Goal: Information Seeking & Learning: Check status

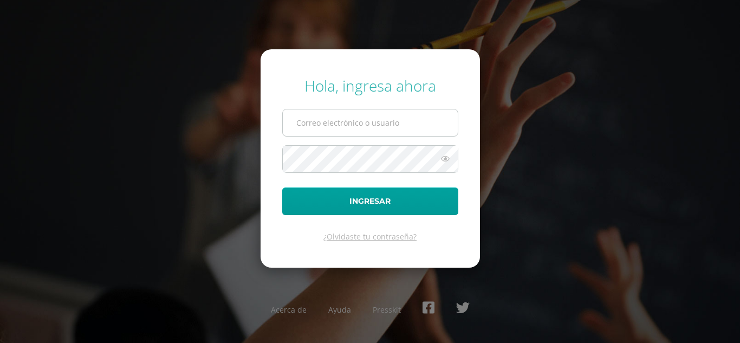
click at [306, 122] on input "text" at bounding box center [370, 122] width 175 height 27
type input "lilianacuc2023@maiagt.org"
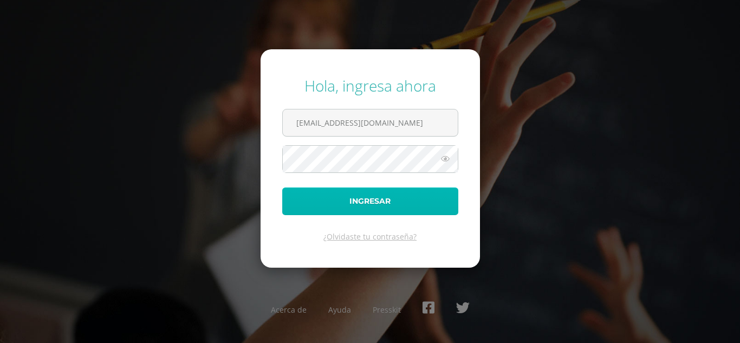
click at [330, 202] on button "Ingresar" at bounding box center [370, 202] width 176 height 28
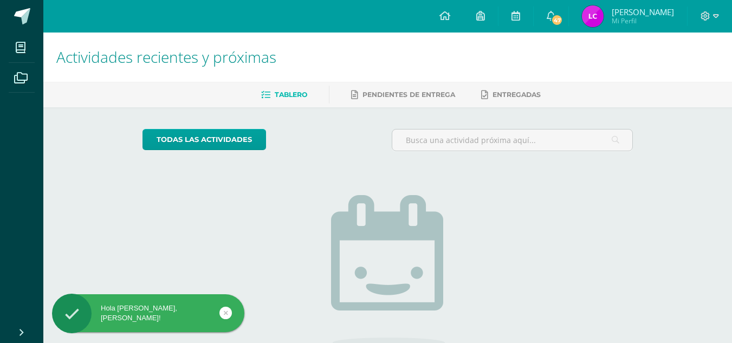
click at [617, 18] on span "Liliana Maribel Mi Perfil" at bounding box center [628, 16] width 96 height 22
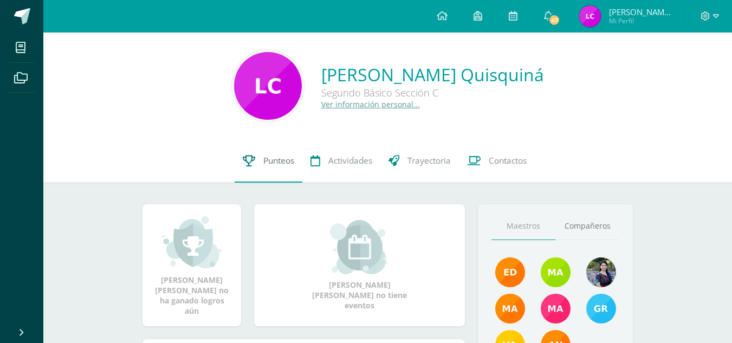
click at [256, 154] on link "Punteos" at bounding box center [269, 160] width 68 height 43
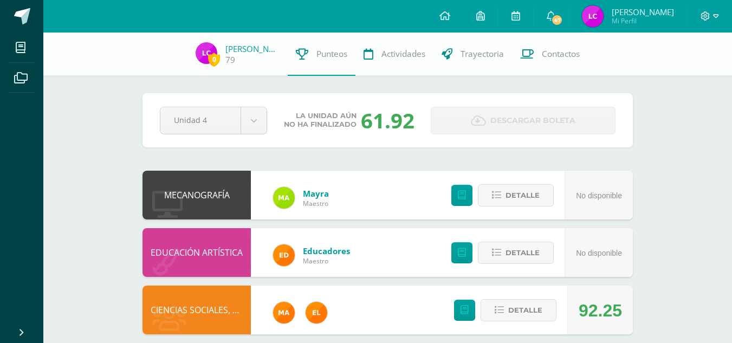
scroll to position [39, 0]
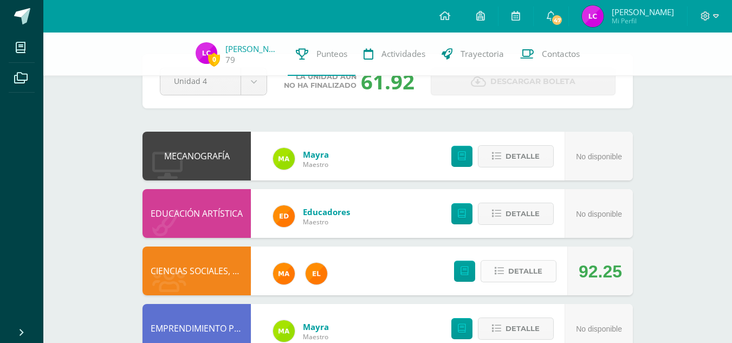
click at [527, 279] on span "Detalle" at bounding box center [525, 271] width 34 height 20
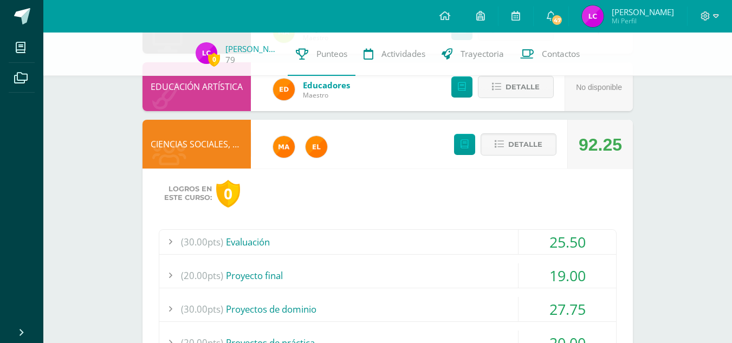
scroll to position [166, 0]
click at [246, 240] on div "(30.00pts) Evaluación" at bounding box center [387, 241] width 457 height 24
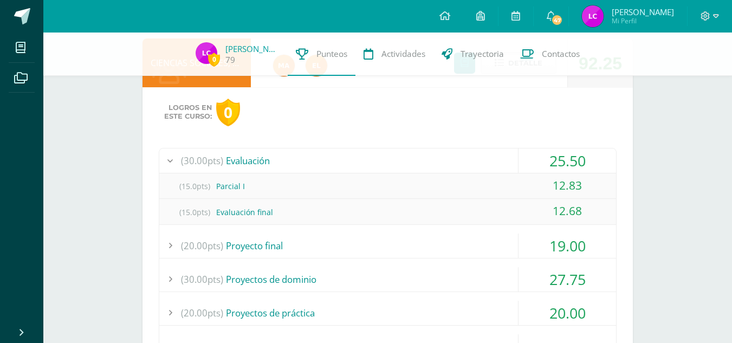
scroll to position [248, 0]
click at [246, 252] on div "(20.00pts) Proyecto final" at bounding box center [387, 244] width 457 height 24
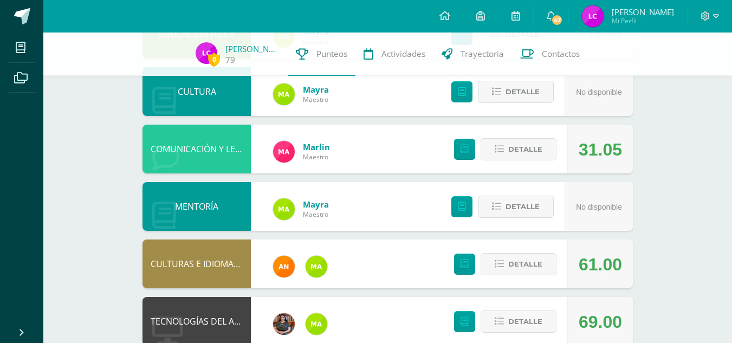
scroll to position [889, 0]
